Goal: Answer question/provide support

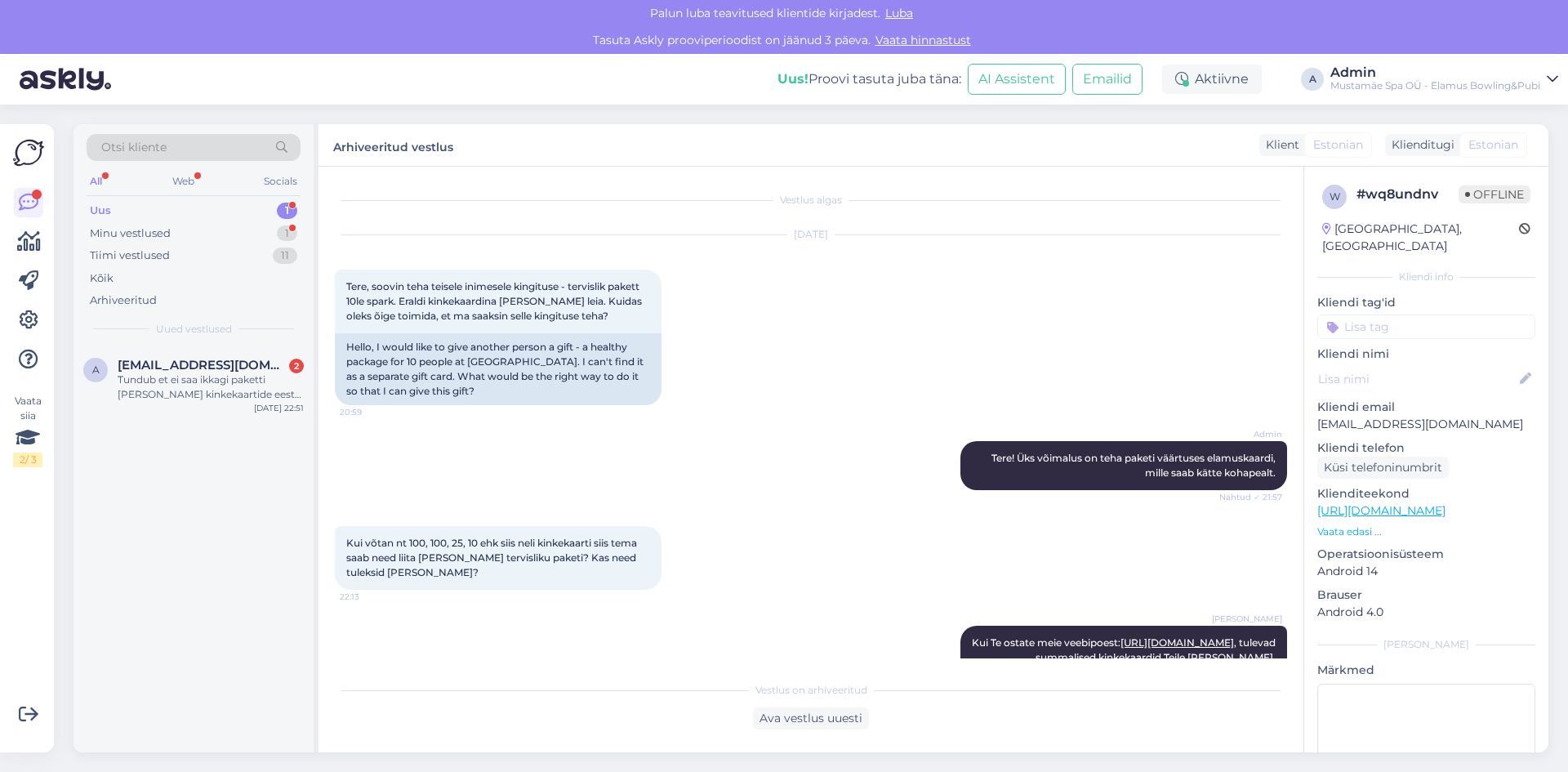
scroll to position [234, 0]
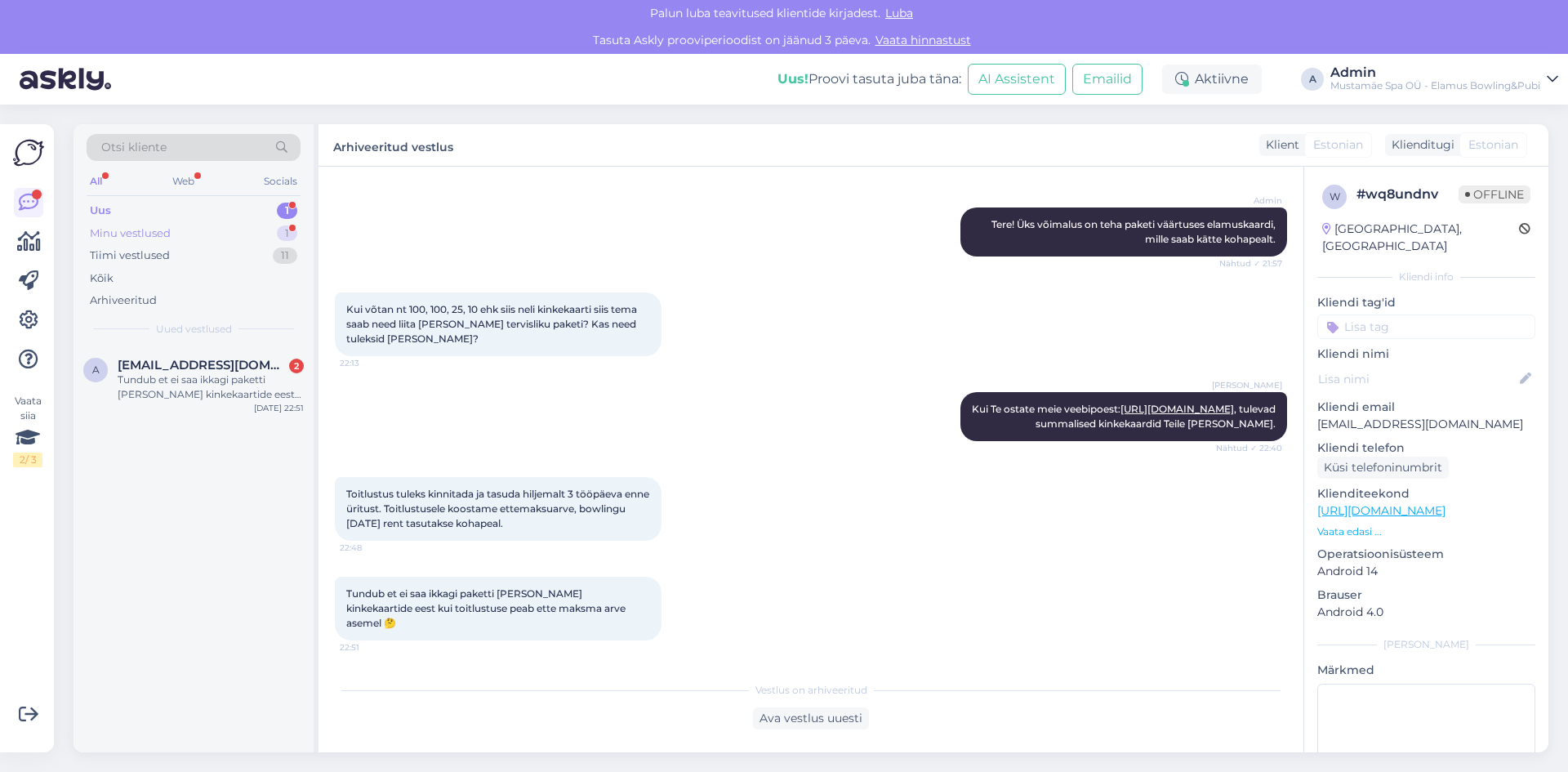
click at [213, 238] on div "Minu vestlused 1" at bounding box center [194, 234] width 214 height 23
click at [225, 392] on div "Mis [PERSON_NAME] mis [PERSON_NAME] soovita mängima tulla? [PERSON_NAME] [PERSO…" at bounding box center [211, 386] width 186 height 29
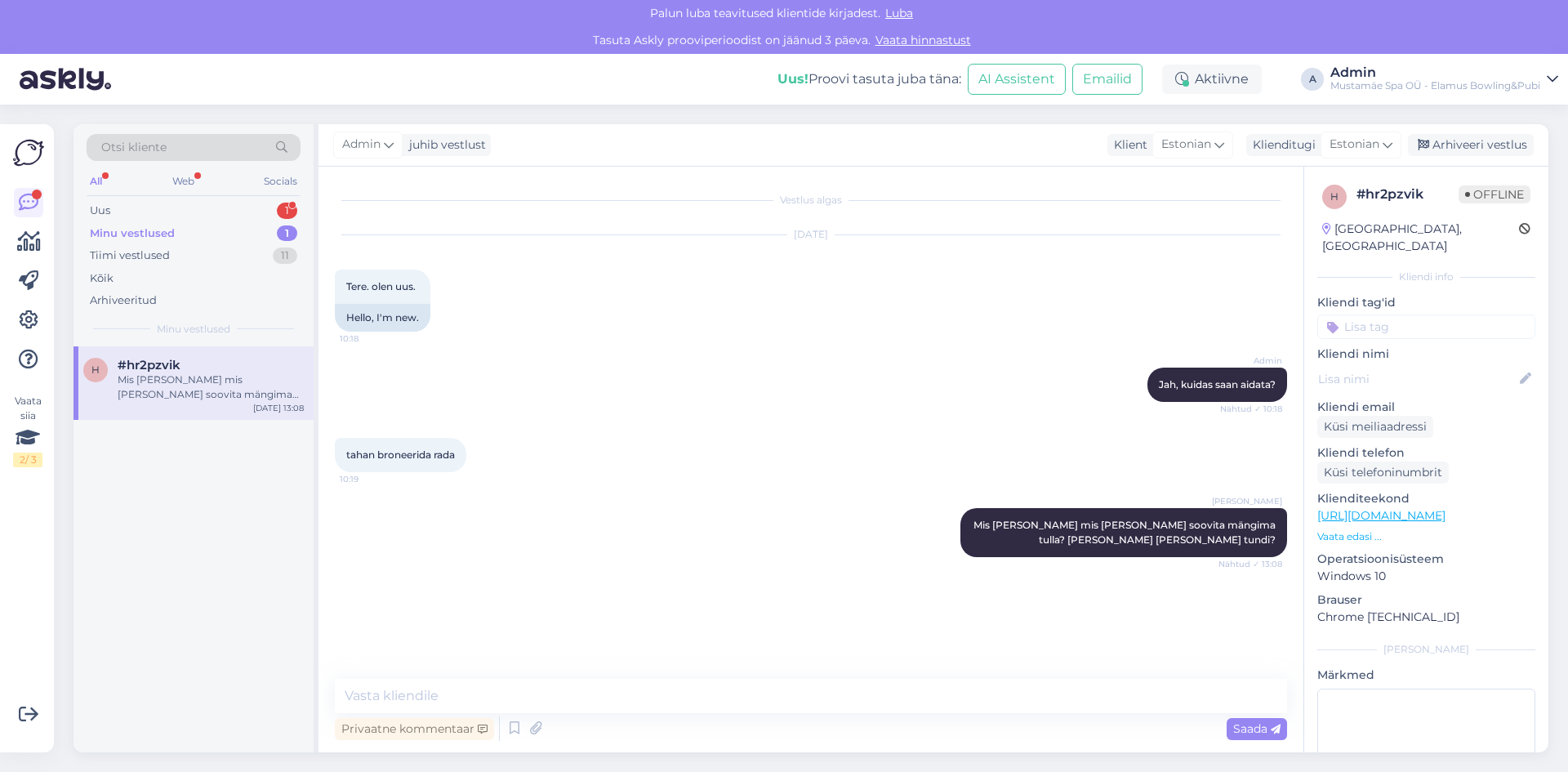
scroll to position [0, 0]
click at [186, 188] on div "Web" at bounding box center [183, 182] width 28 height 21
click at [190, 253] on div "Tiimi vestlused 11" at bounding box center [194, 256] width 214 height 23
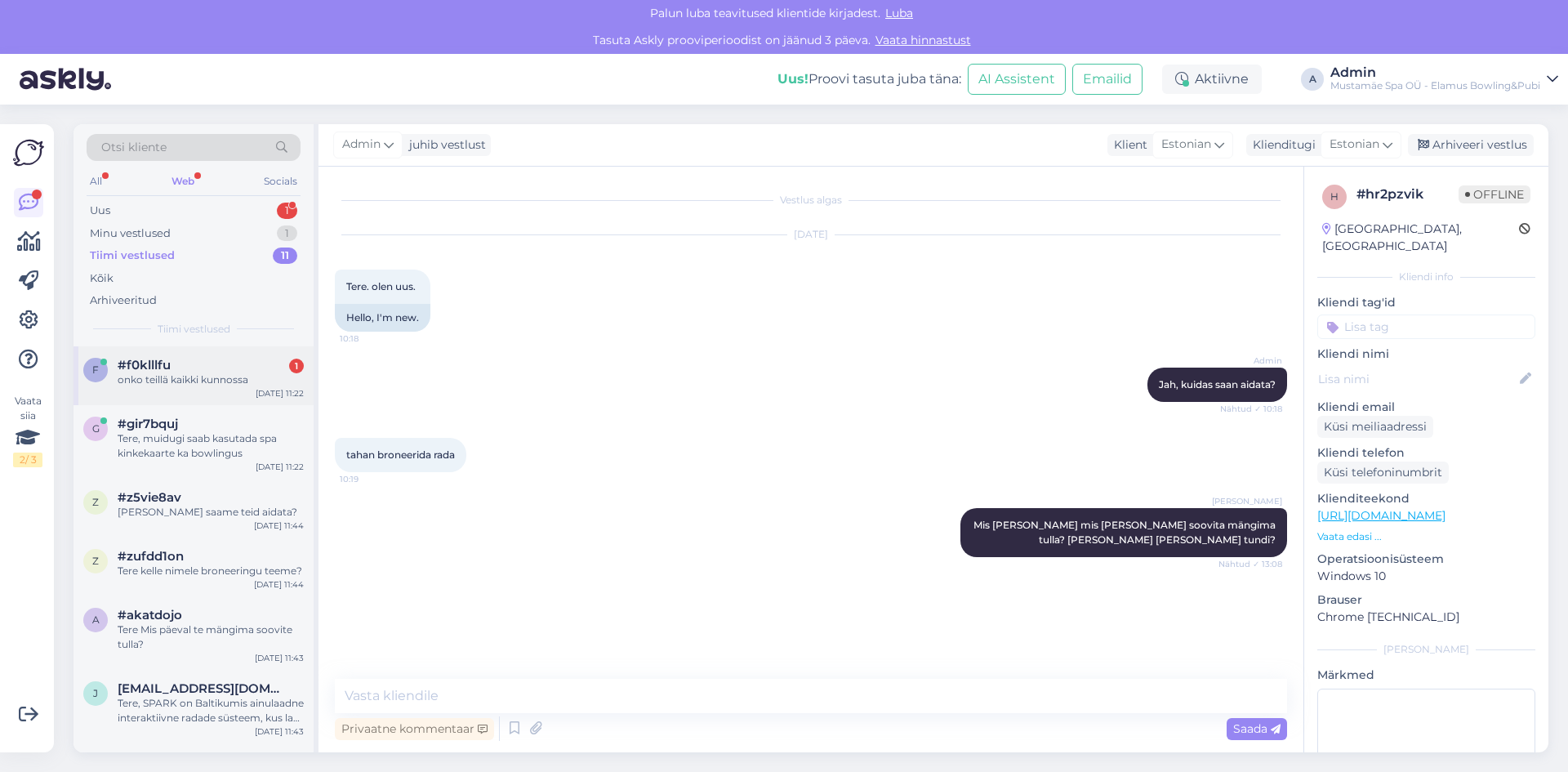
click at [226, 376] on div "onko teillä kaikki kunnossa" at bounding box center [211, 379] width 186 height 15
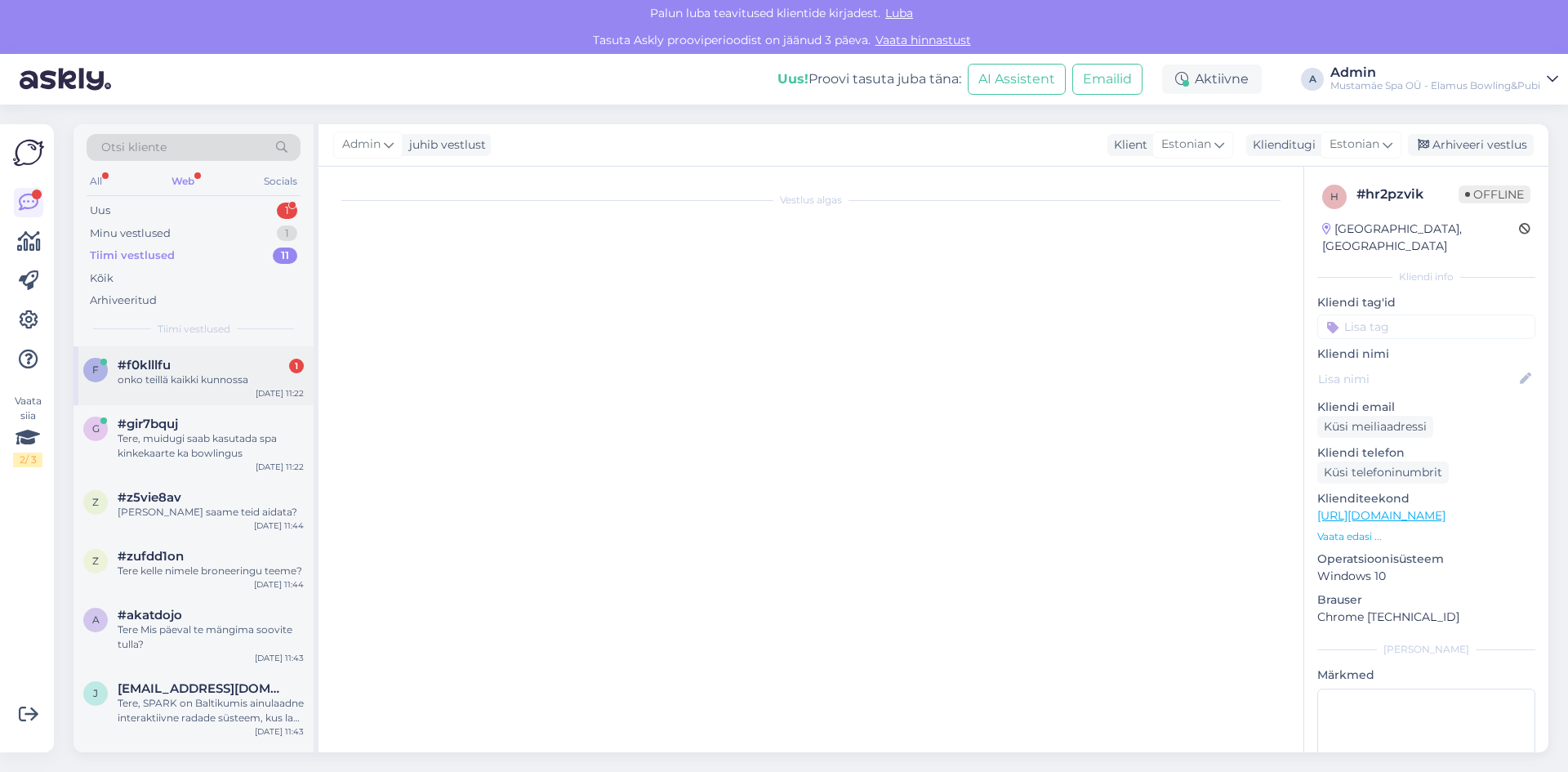
scroll to position [29, 0]
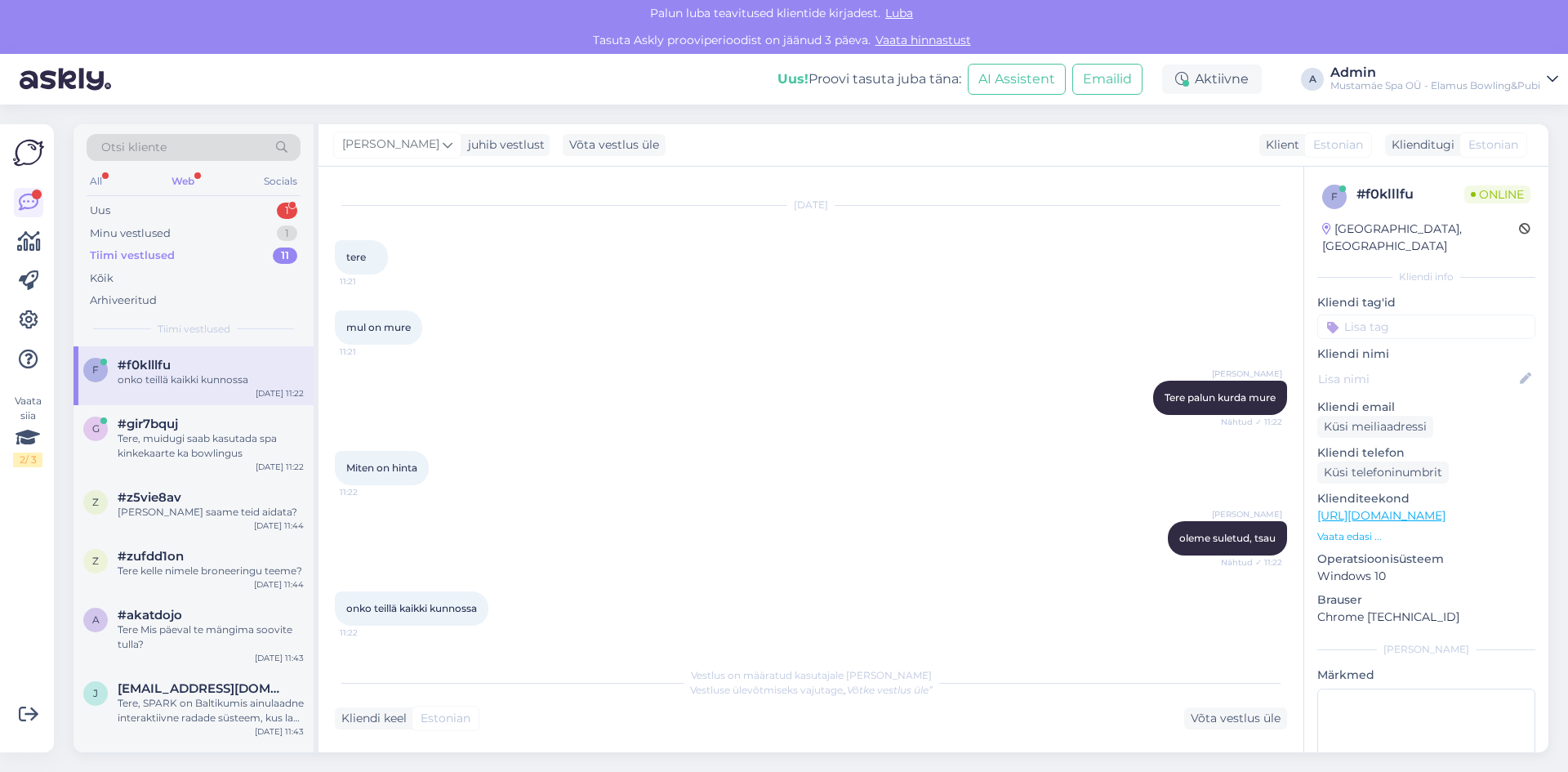
click at [506, 712] on div "Kliendi keel Estonian Võta vestlus üle" at bounding box center [811, 719] width 952 height 22
click at [1251, 722] on div "Võta vestlus üle" at bounding box center [1236, 719] width 103 height 22
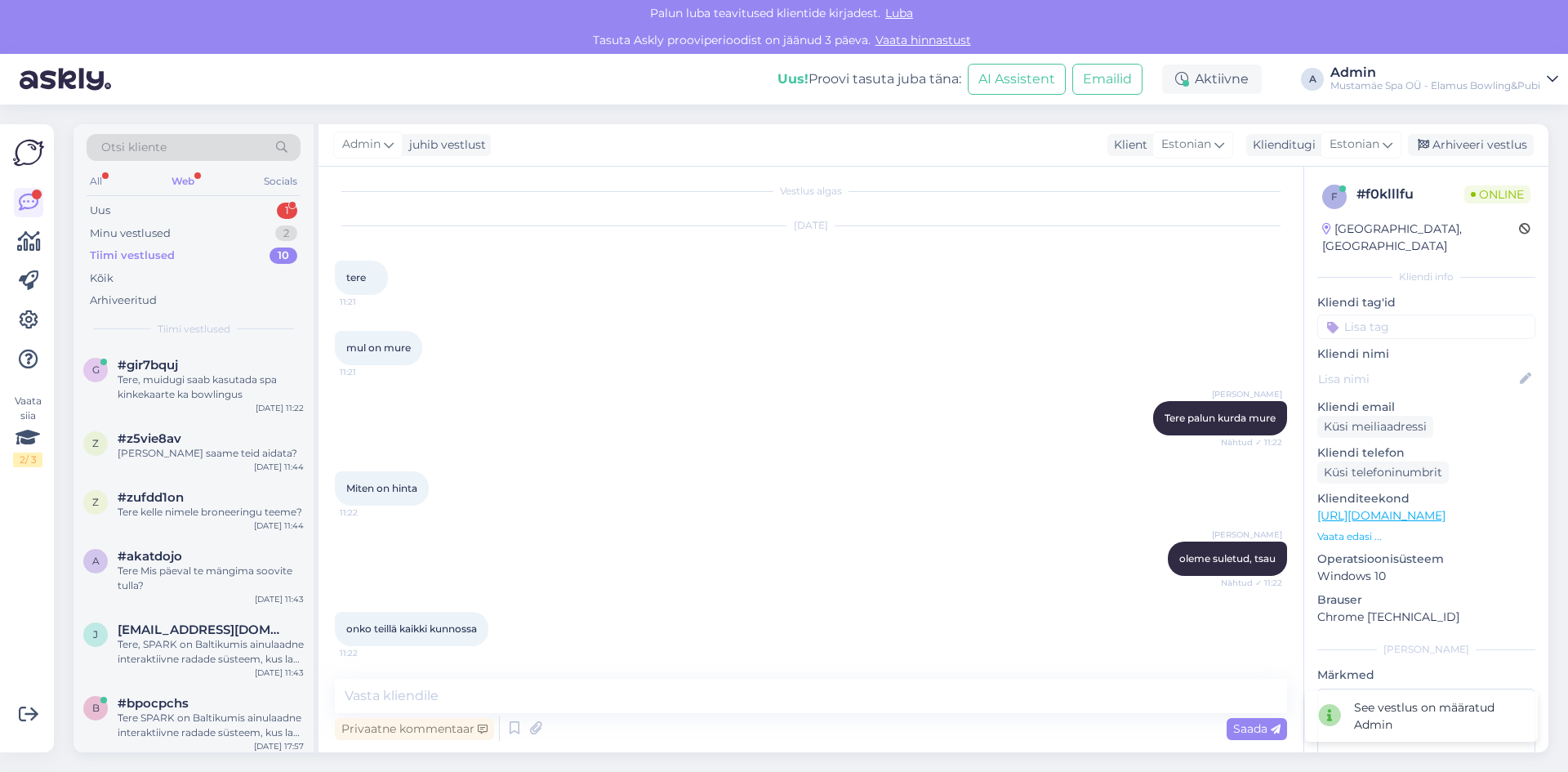
scroll to position [9, 0]
click at [536, 702] on textarea at bounding box center [811, 696] width 952 height 35
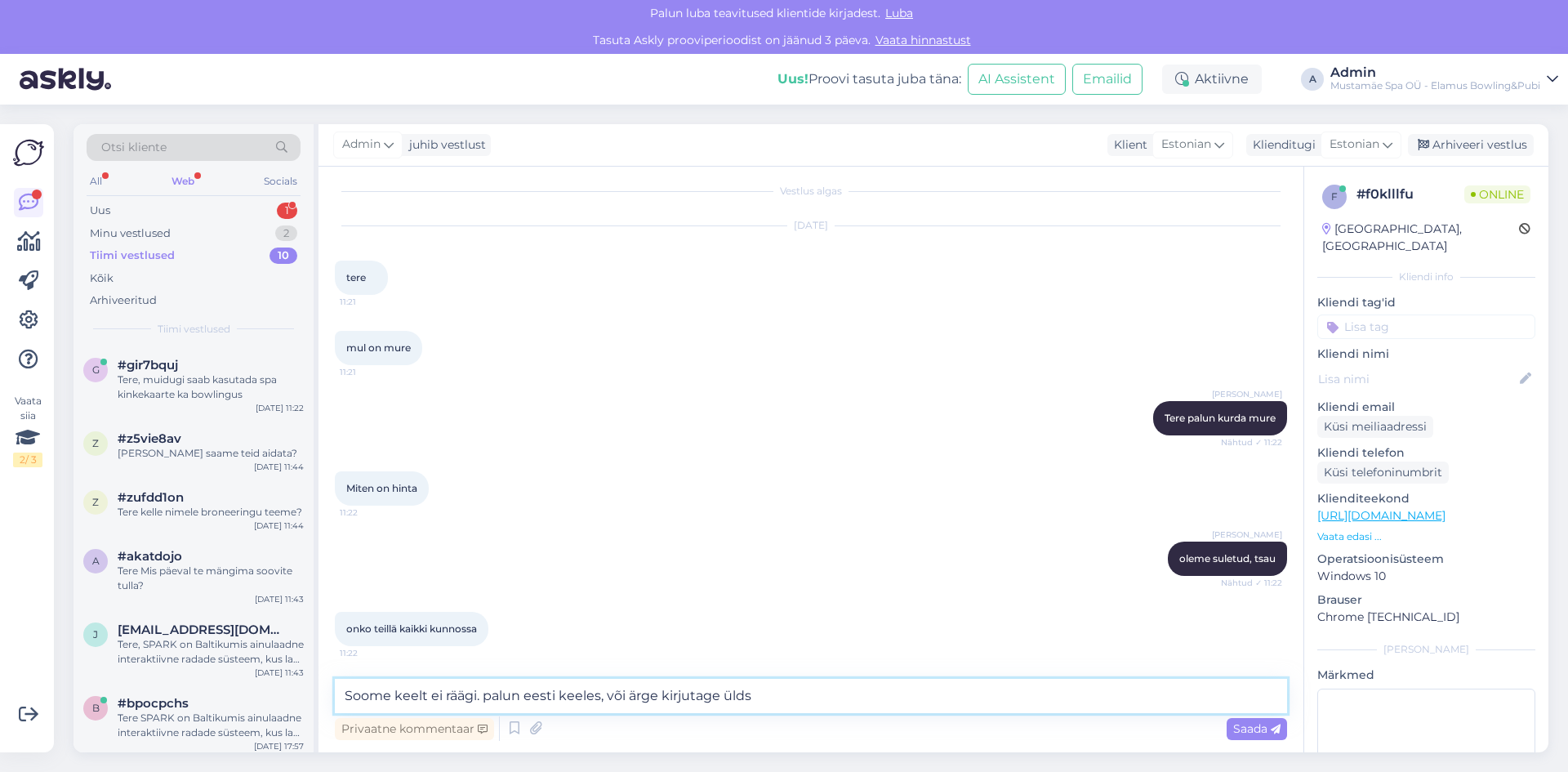
type textarea "Soome keelt ei räägi. palun eesti keeles, või ärge kirjutage üldse"
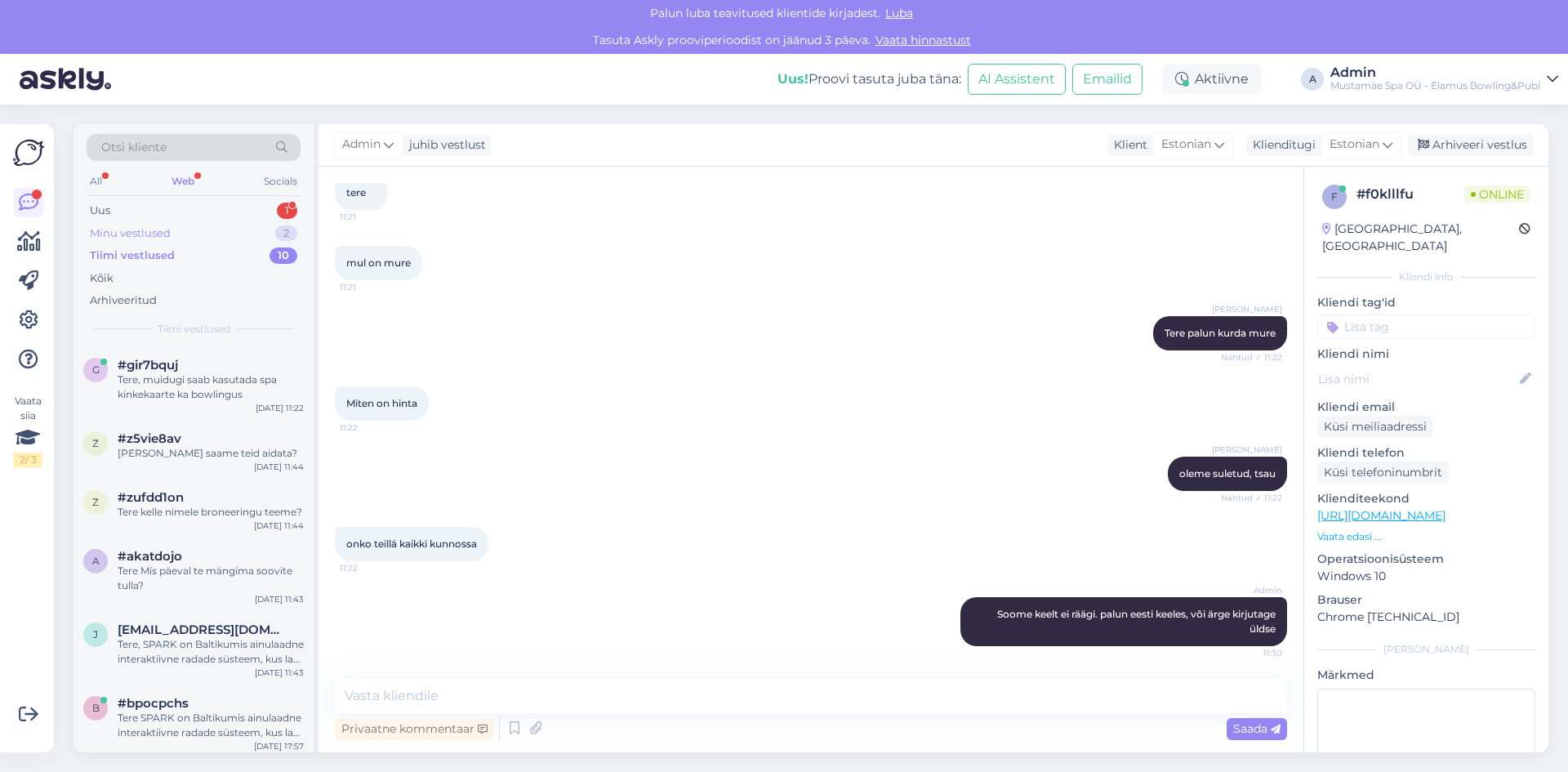
click at [218, 225] on div "Minu vestlused 2" at bounding box center [194, 234] width 214 height 23
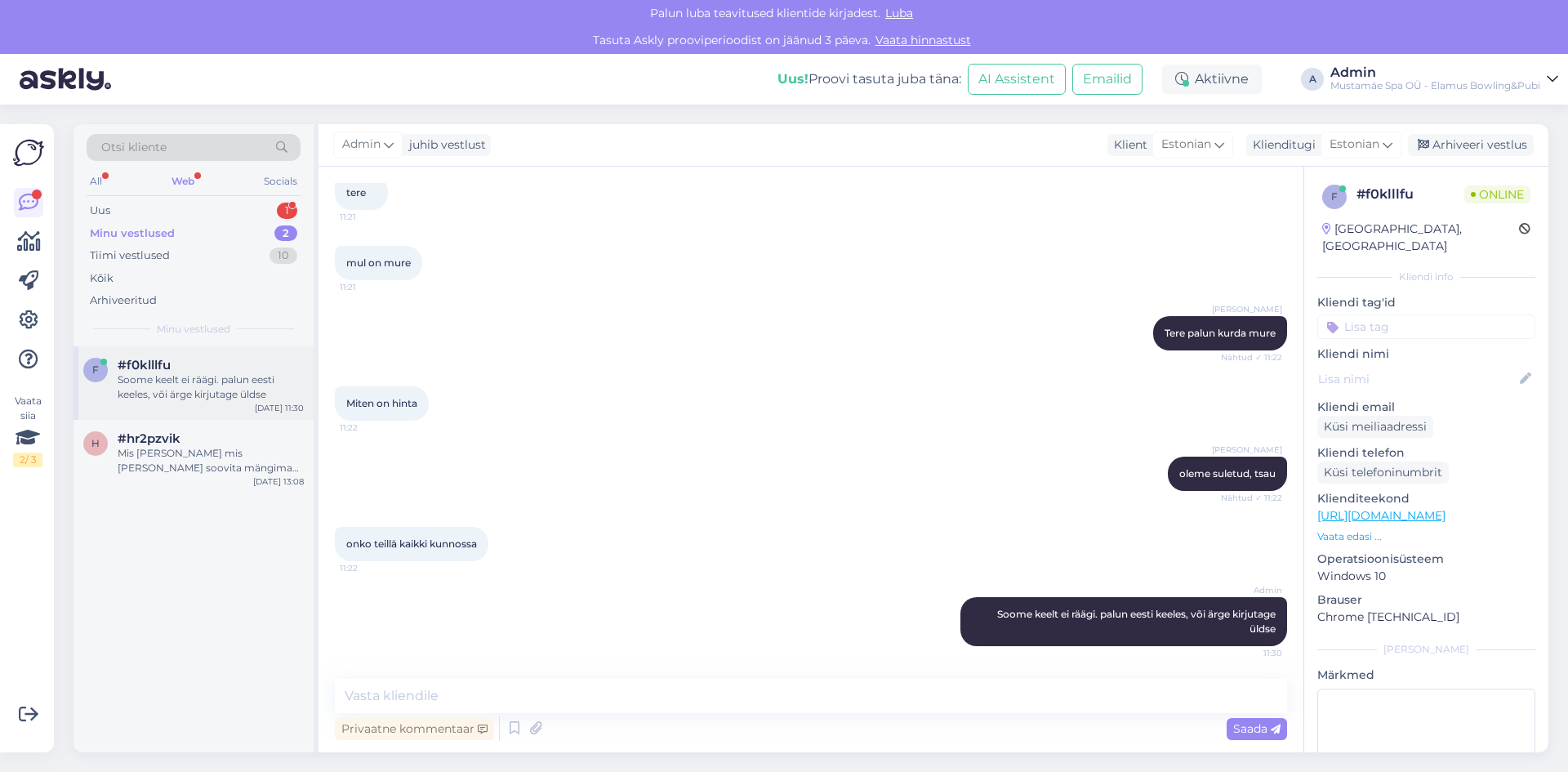
click at [237, 388] on div "Soome keelt ei räägi. palun eesti keeles, või ärge kirjutage üldse" at bounding box center [211, 386] width 186 height 29
click at [206, 214] on div "Uus 1" at bounding box center [194, 211] width 214 height 23
click at [234, 390] on div "Tundub et ei saa ikkagi paketti [PERSON_NAME] kinkekaartide eest kui toitlustus…" at bounding box center [211, 386] width 186 height 29
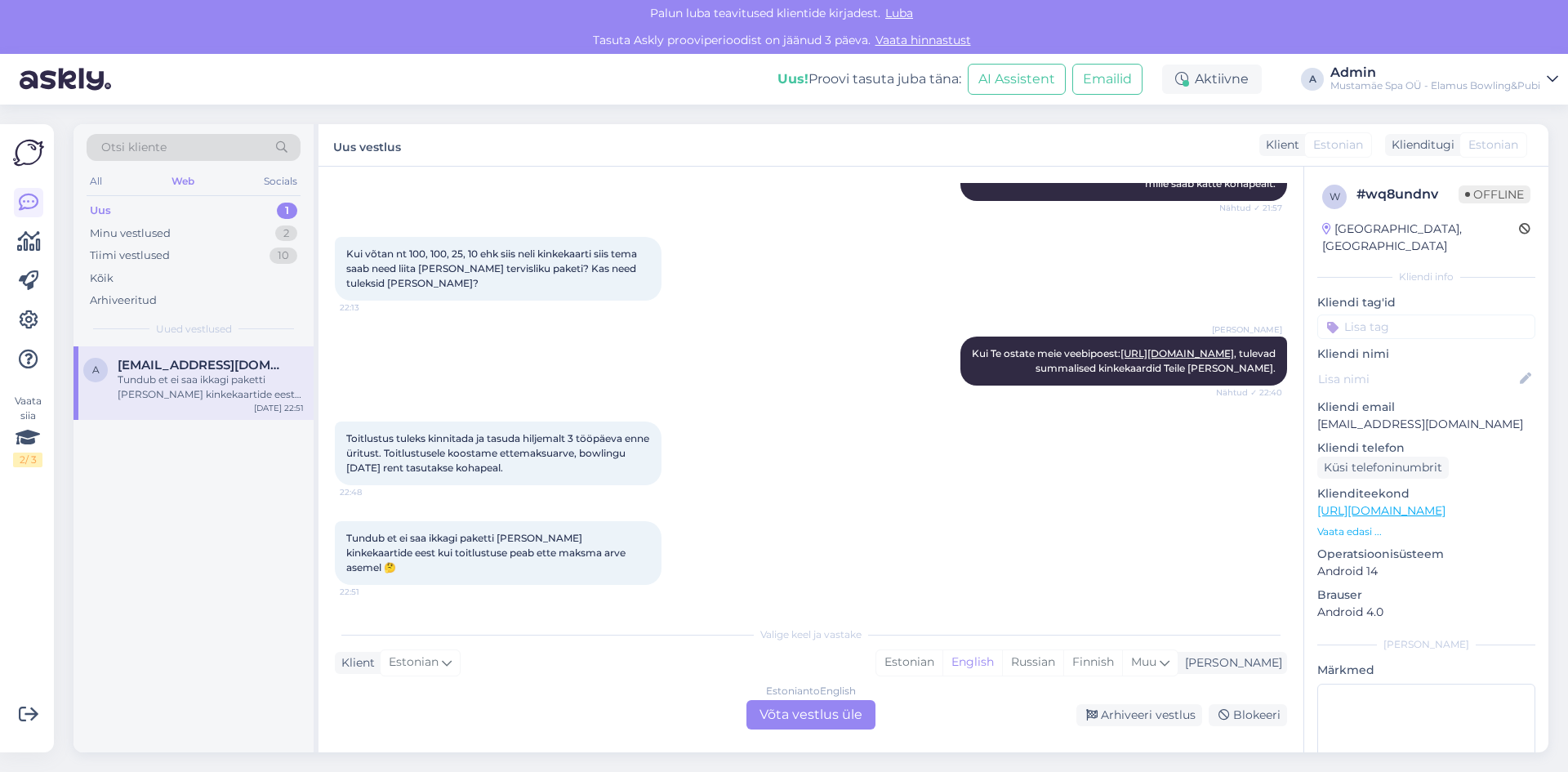
click at [159, 214] on div "Uus 1" at bounding box center [194, 211] width 214 height 23
click at [184, 236] on div "Minu vestlused 2" at bounding box center [194, 234] width 214 height 23
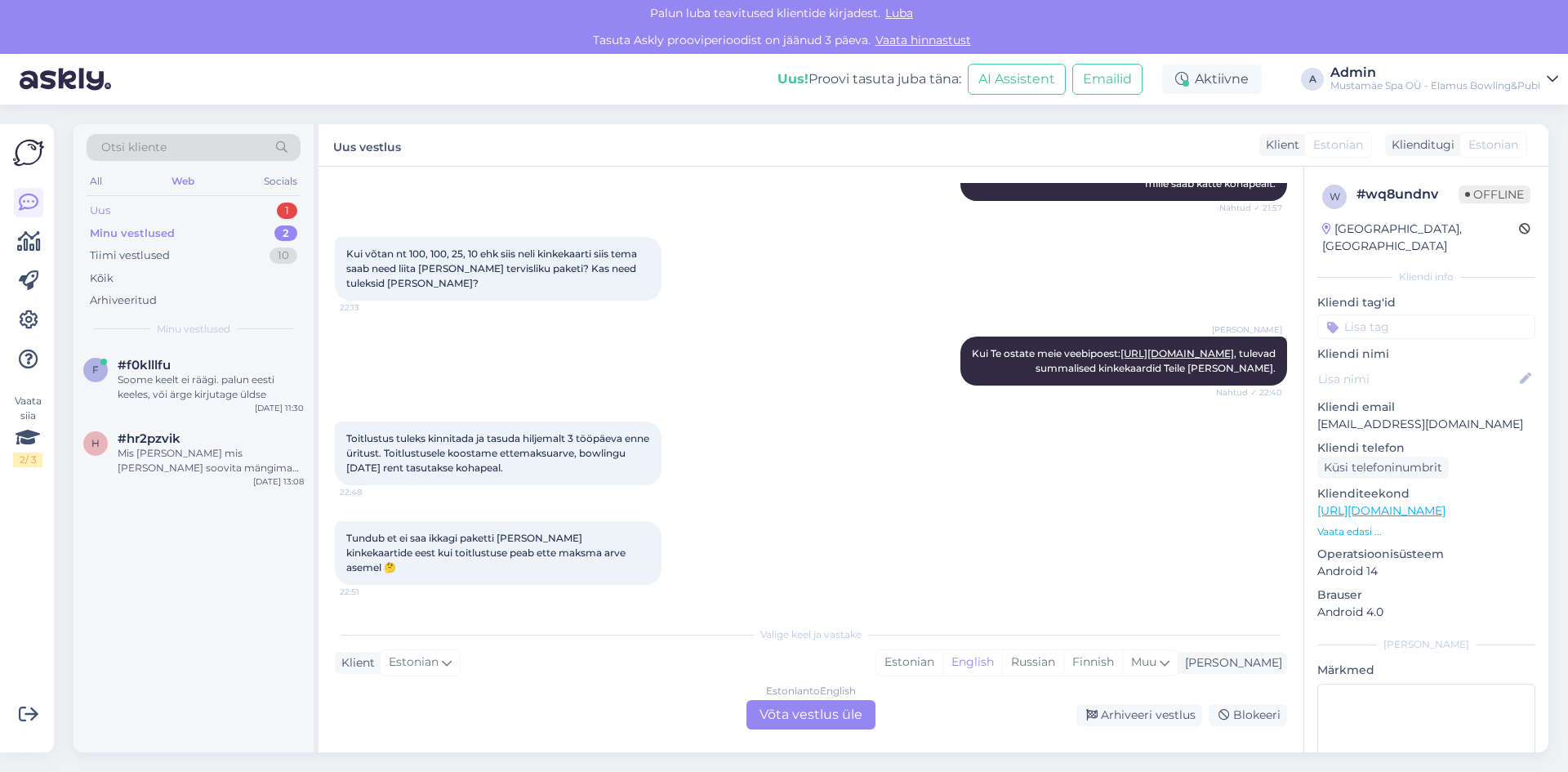
click at [167, 216] on div "Uus 1" at bounding box center [194, 211] width 214 height 23
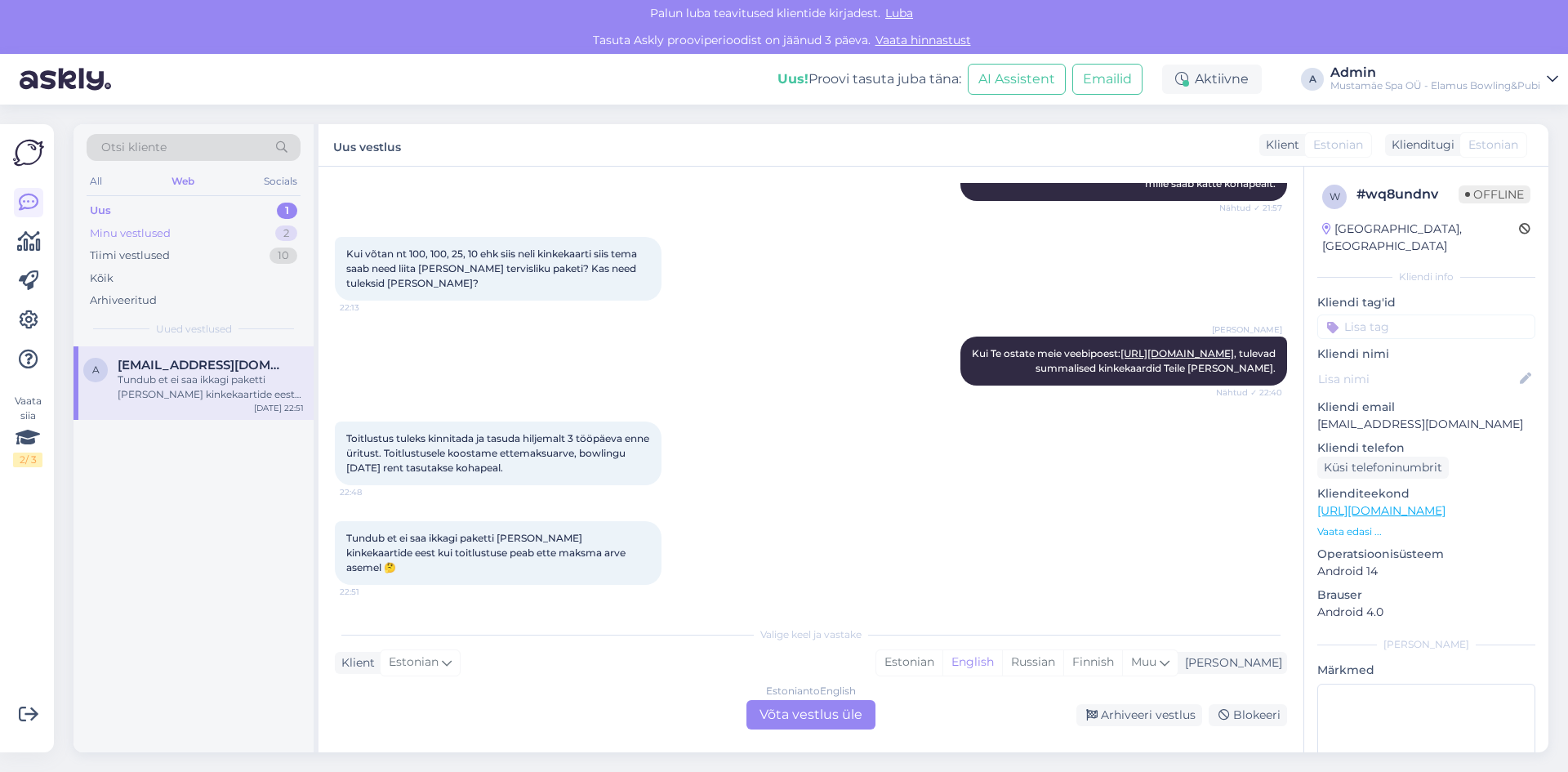
click at [213, 224] on div "Minu vestlused 2" at bounding box center [194, 234] width 214 height 23
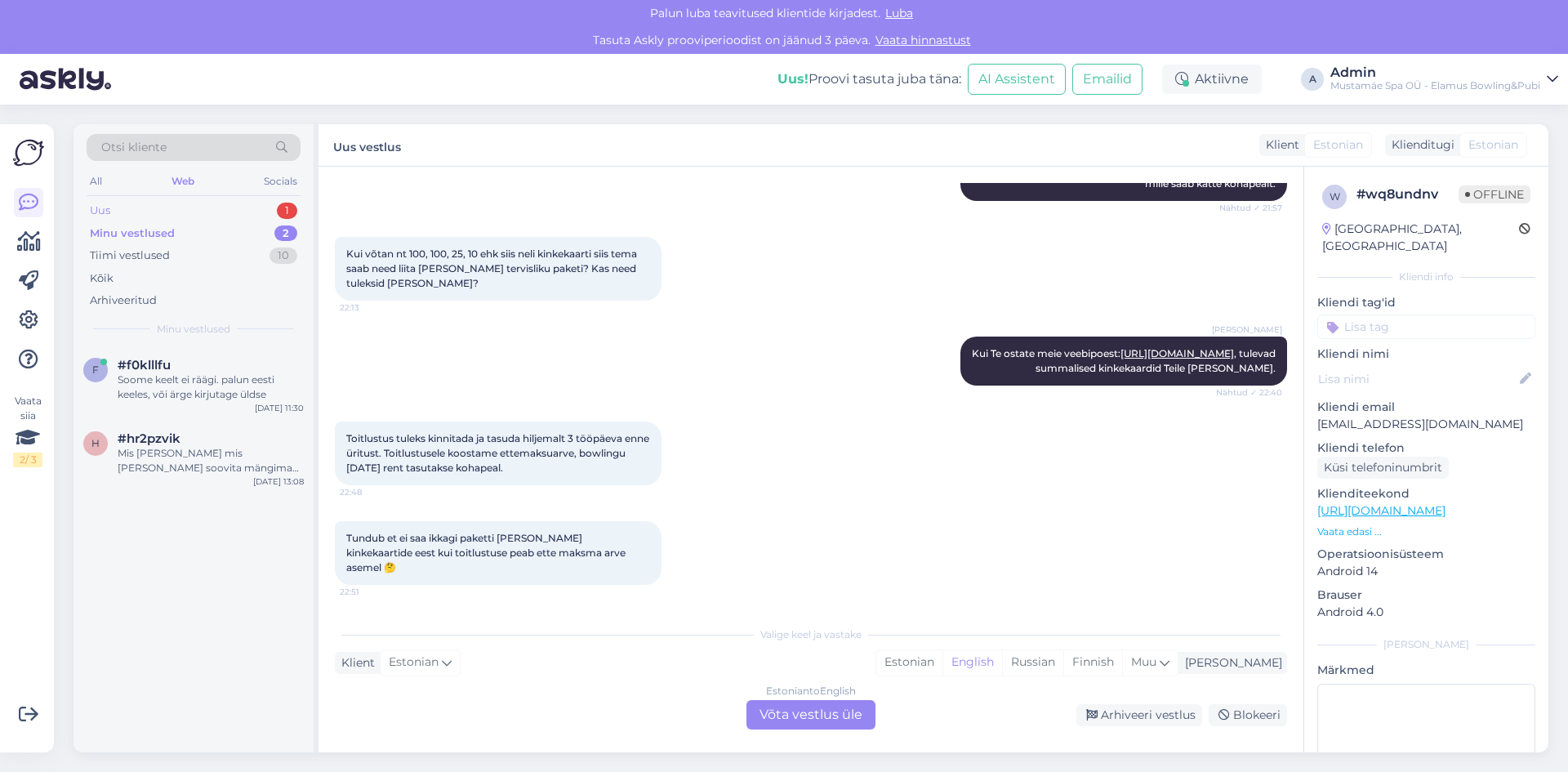
click at [187, 210] on div "Uus 1" at bounding box center [194, 211] width 214 height 23
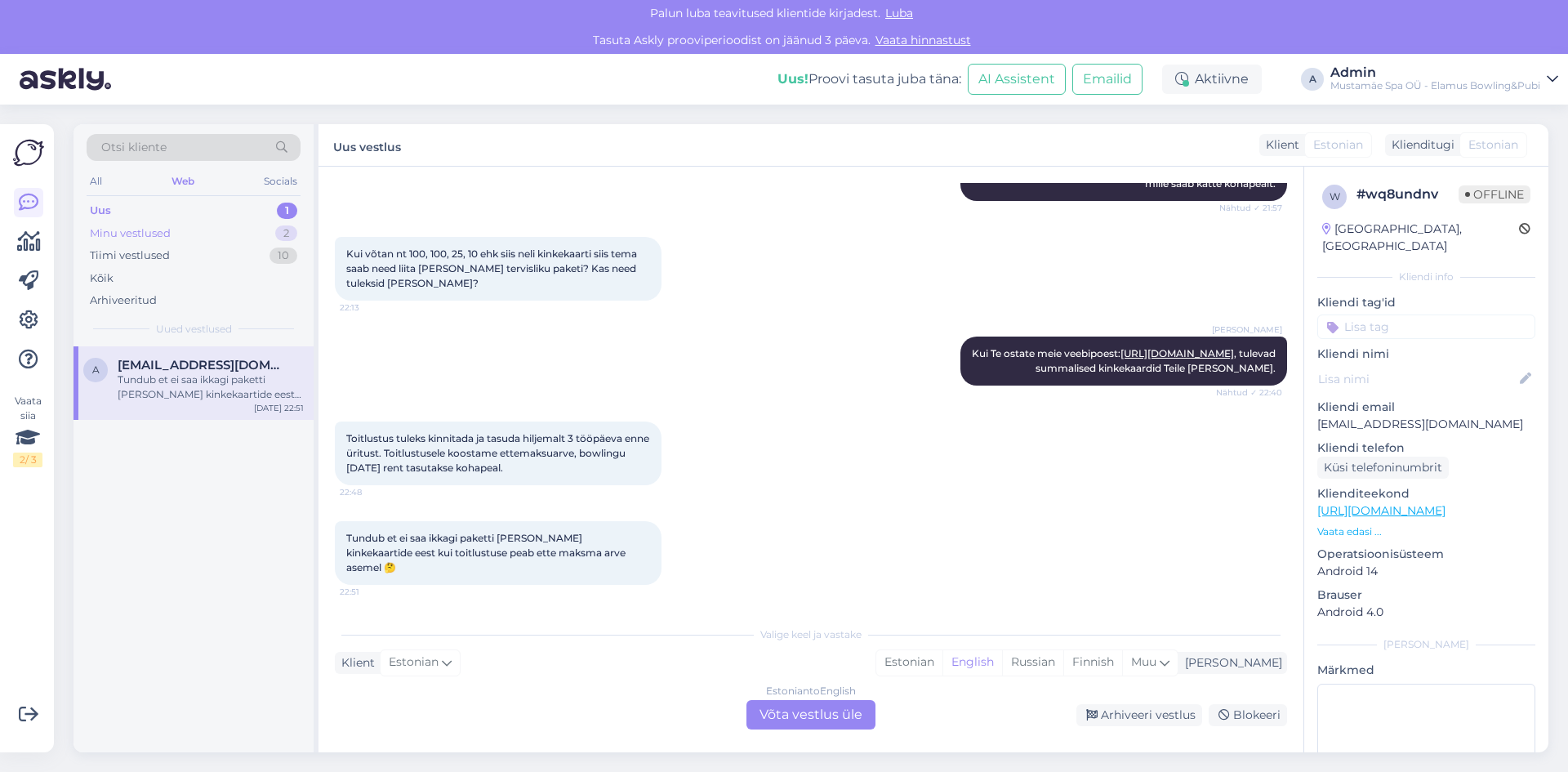
click at [193, 226] on div "Minu vestlused 2" at bounding box center [194, 234] width 214 height 23
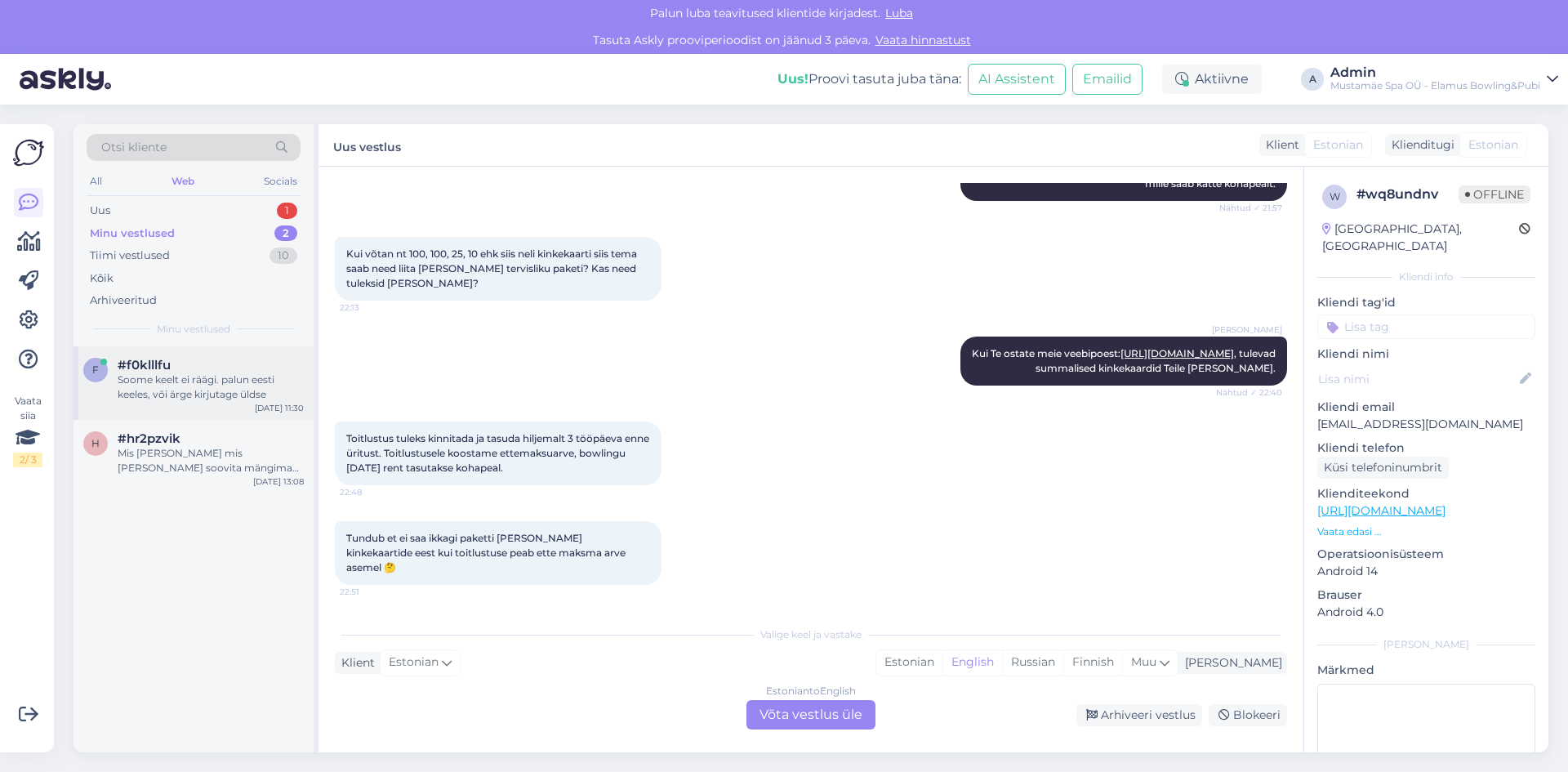
click at [210, 390] on div "Soome keelt ei räägi. palun eesti keeles, või ärge kirjutage üldse" at bounding box center [211, 386] width 186 height 29
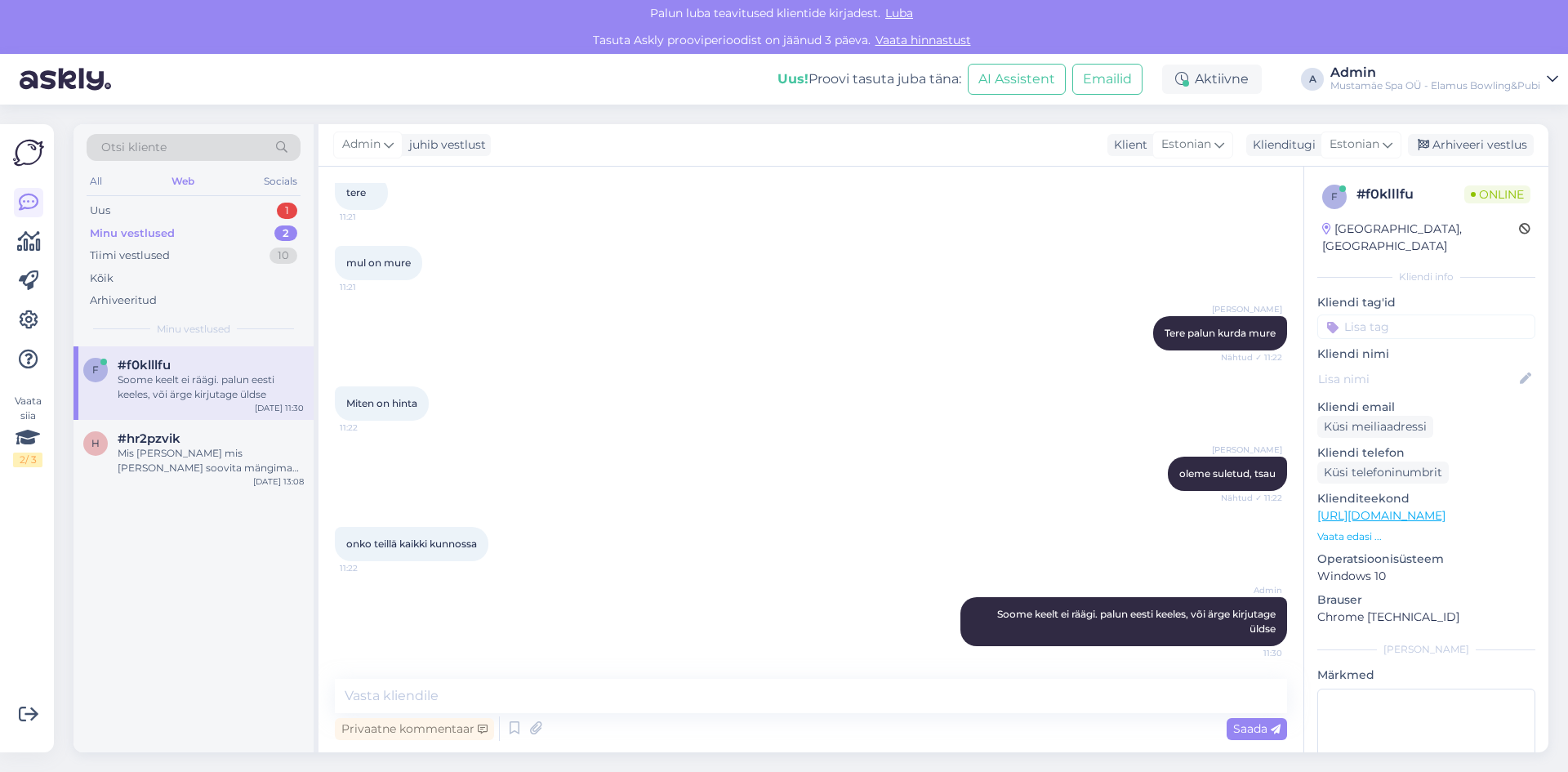
scroll to position [94, 0]
click at [204, 205] on div "Uus 1" at bounding box center [194, 211] width 214 height 23
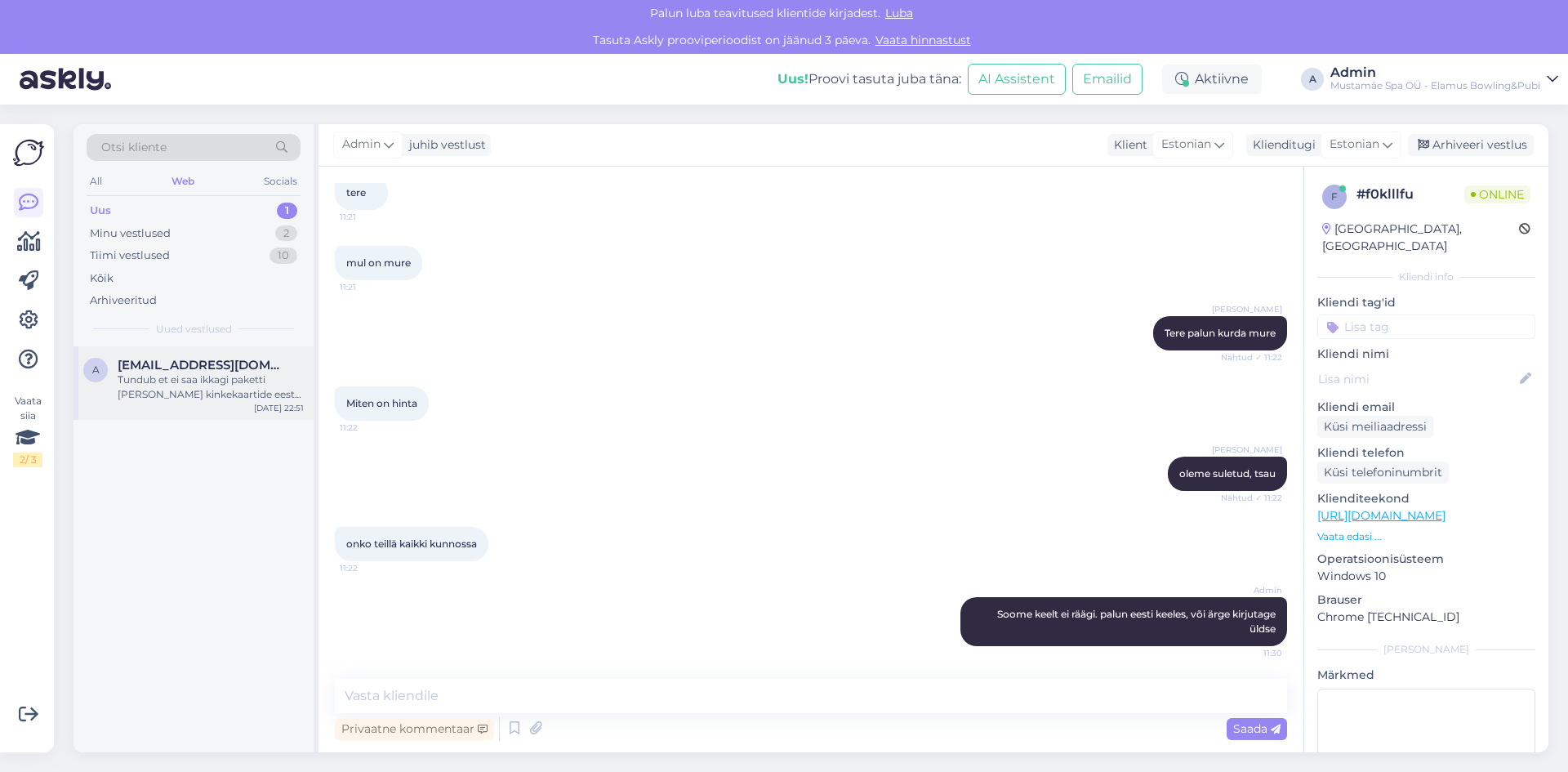
click at [202, 407] on div "a [EMAIL_ADDRESS][DOMAIN_NAME] Tundub et ei saa ikkagi paketti [PERSON_NAME] ki…" at bounding box center [193, 383] width 240 height 74
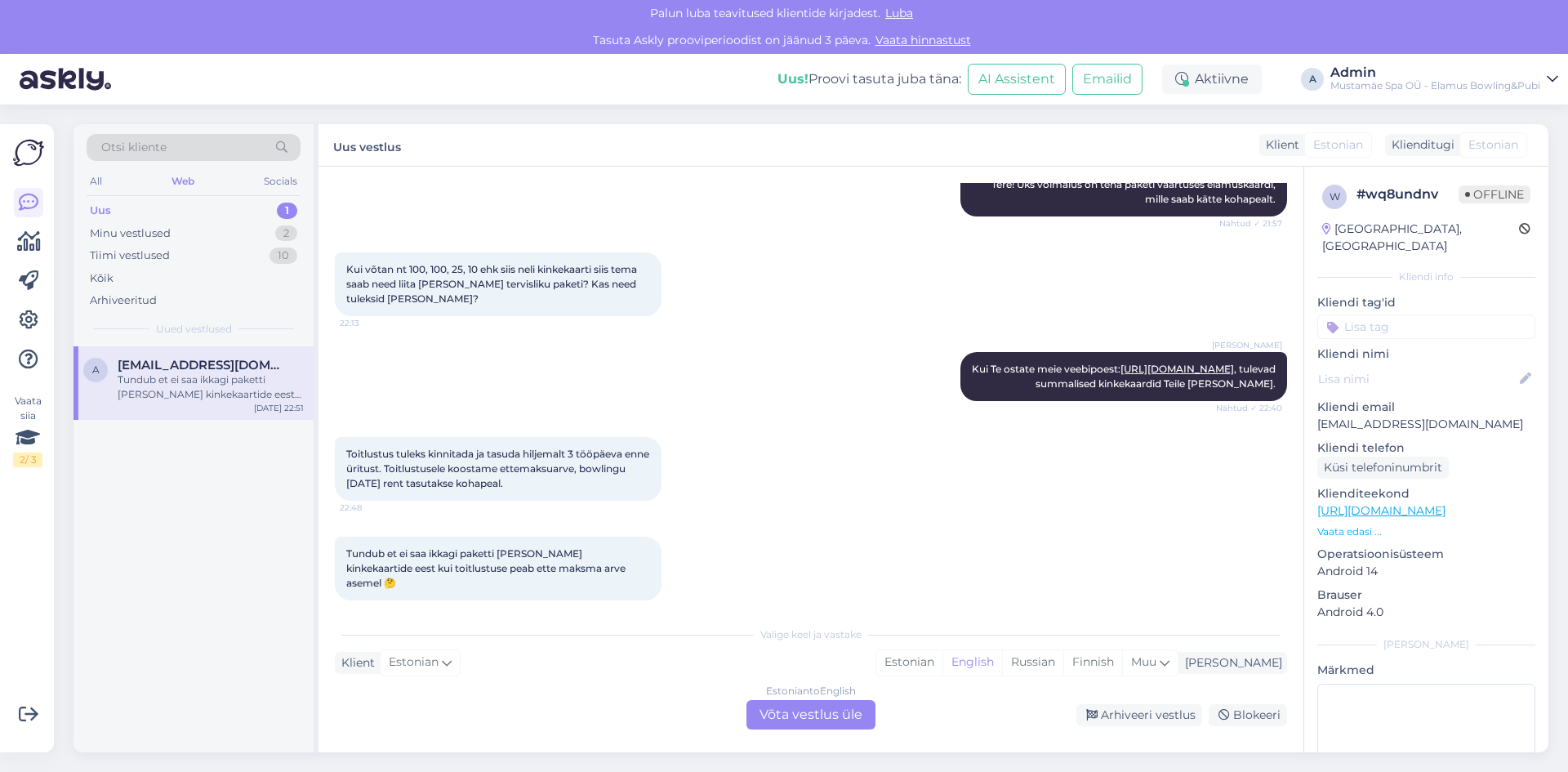
scroll to position [289, 0]
